Goal: Task Accomplishment & Management: Use online tool/utility

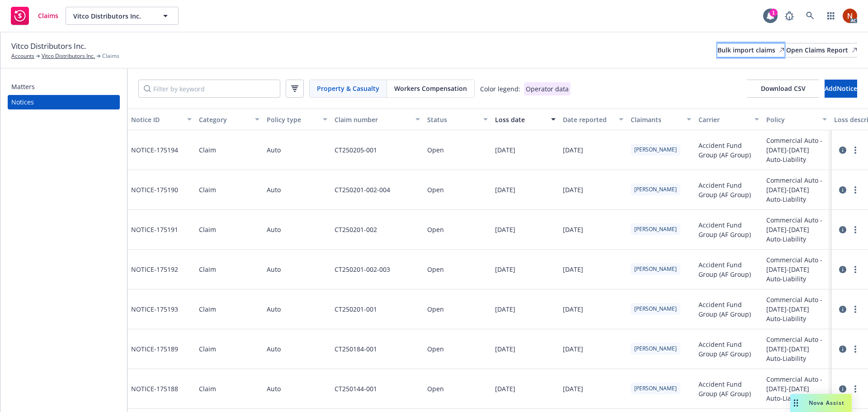
click at [717, 53] on div "Bulk import claims" at bounding box center [750, 50] width 67 height 14
click at [349, 89] on span "Property & Casualty" at bounding box center [348, 88] width 62 height 9
click at [760, 89] on span "Download CSV" at bounding box center [782, 88] width 45 height 9
click at [717, 51] on div "Bulk import claims" at bounding box center [750, 50] width 67 height 14
click at [760, 88] on span "Download CSV" at bounding box center [782, 88] width 45 height 9
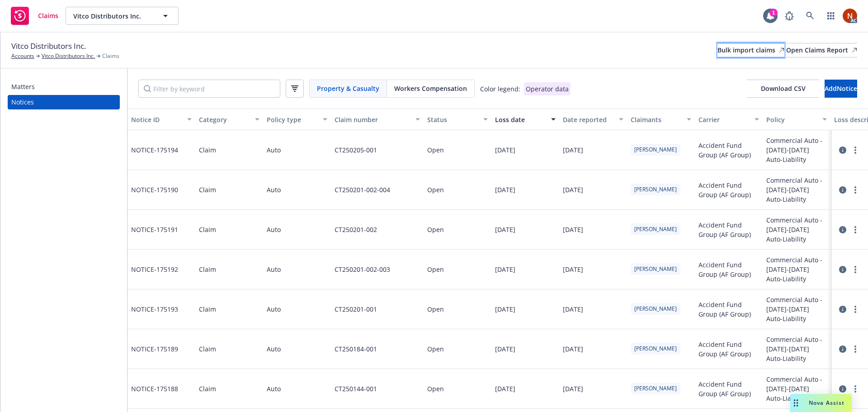
click at [717, 48] on div "Bulk import claims" at bounding box center [750, 50] width 67 height 14
click at [717, 45] on link "Bulk import claims" at bounding box center [750, 50] width 67 height 14
